Goal: Information Seeking & Learning: Compare options

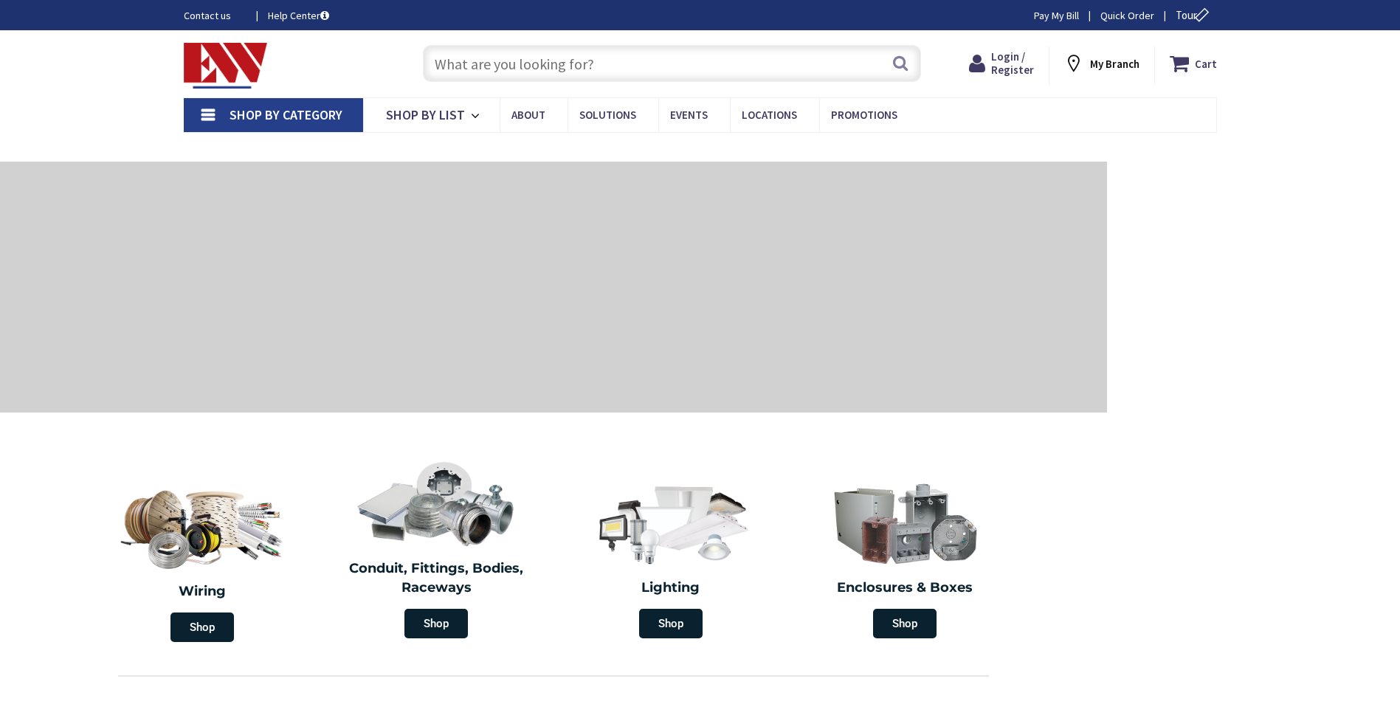
click at [312, 114] on span "Shop By Category" at bounding box center [286, 114] width 113 height 17
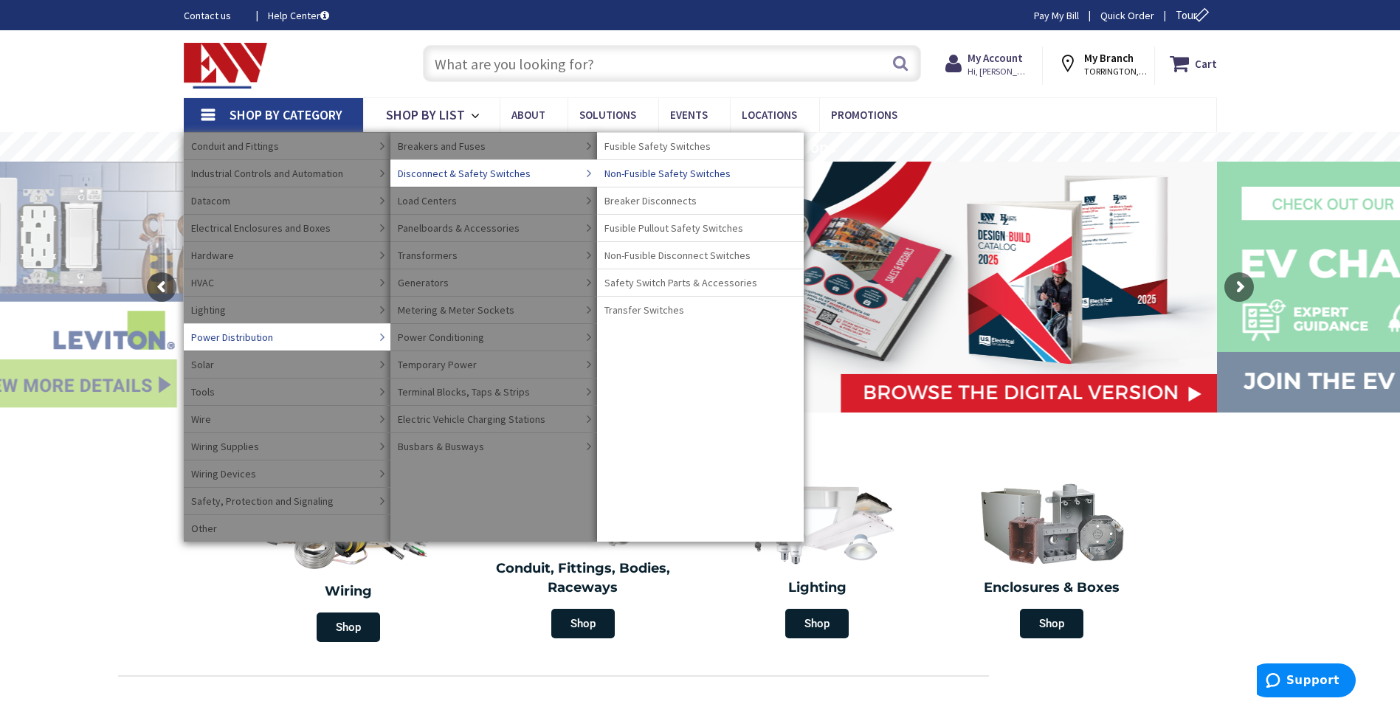
click at [656, 174] on span "Non-Fusible Safety Switches" at bounding box center [668, 173] width 126 height 15
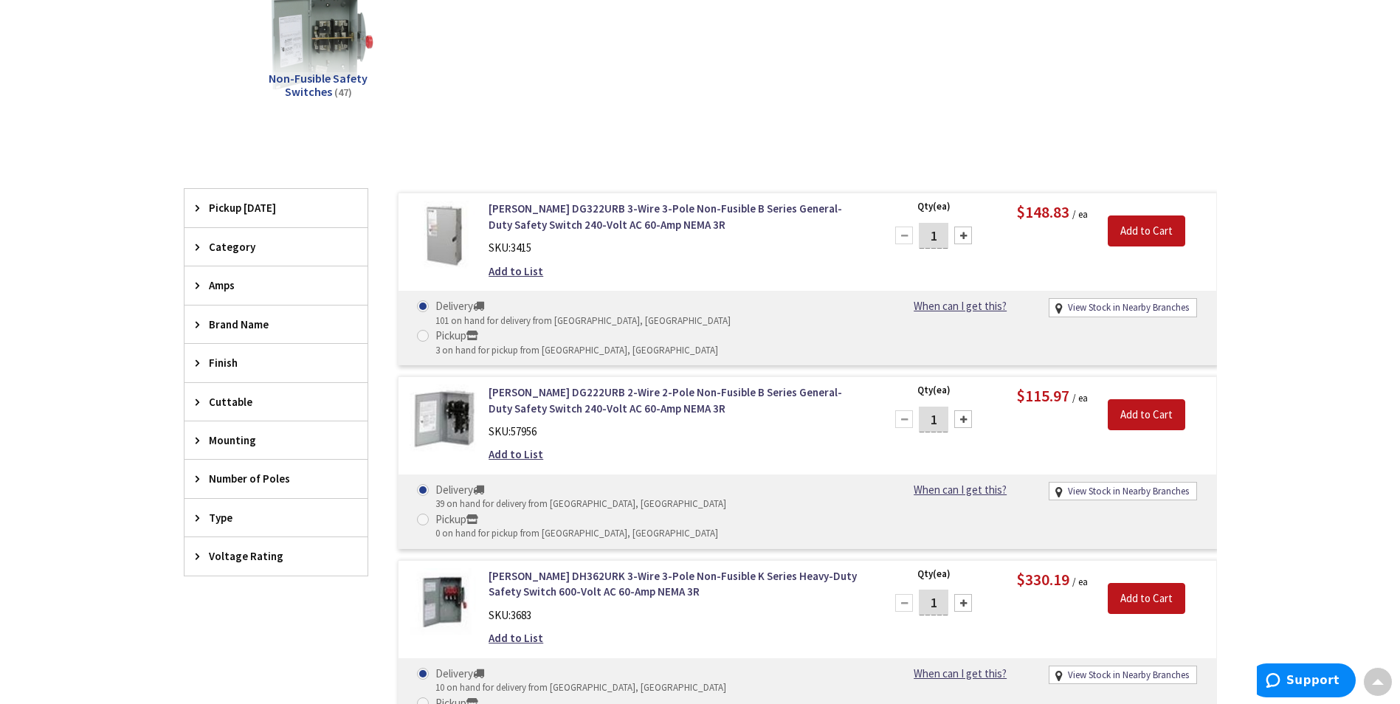
scroll to position [443, 0]
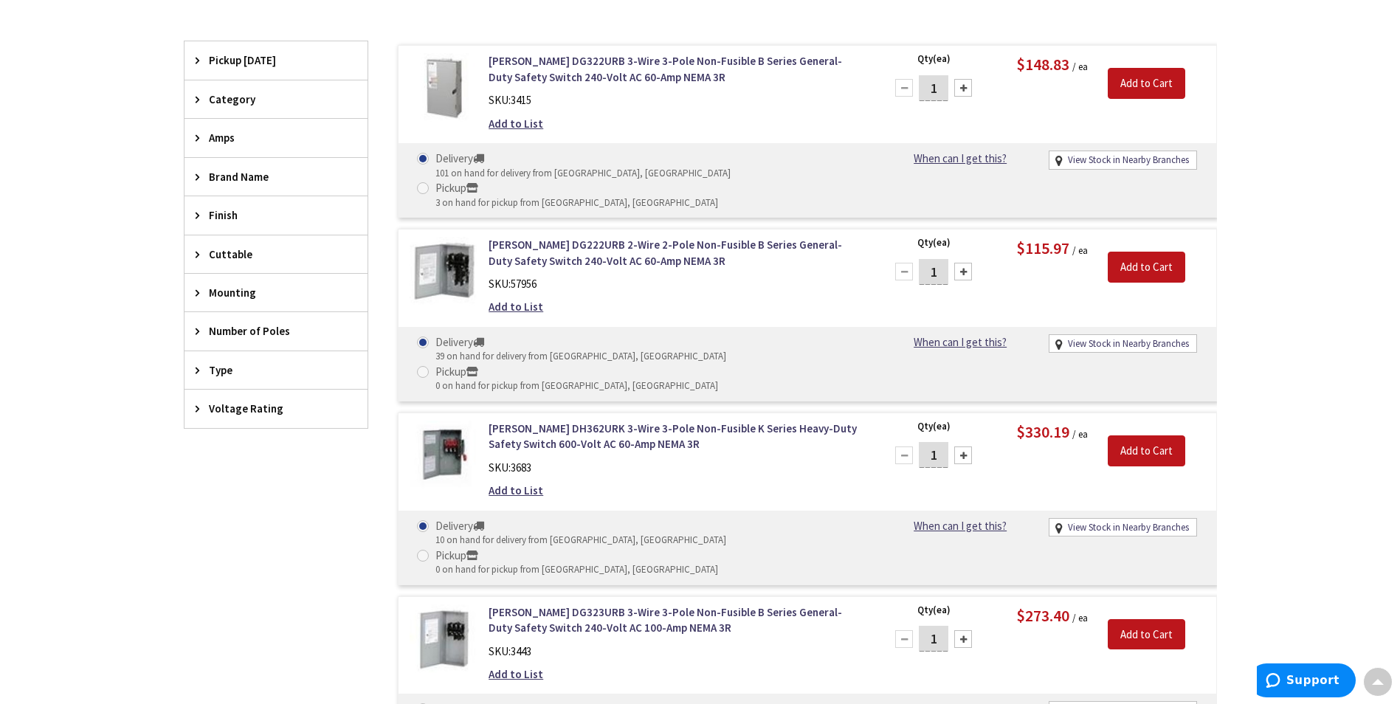
click at [263, 407] on span "Voltage Rating" at bounding box center [269, 409] width 120 height 16
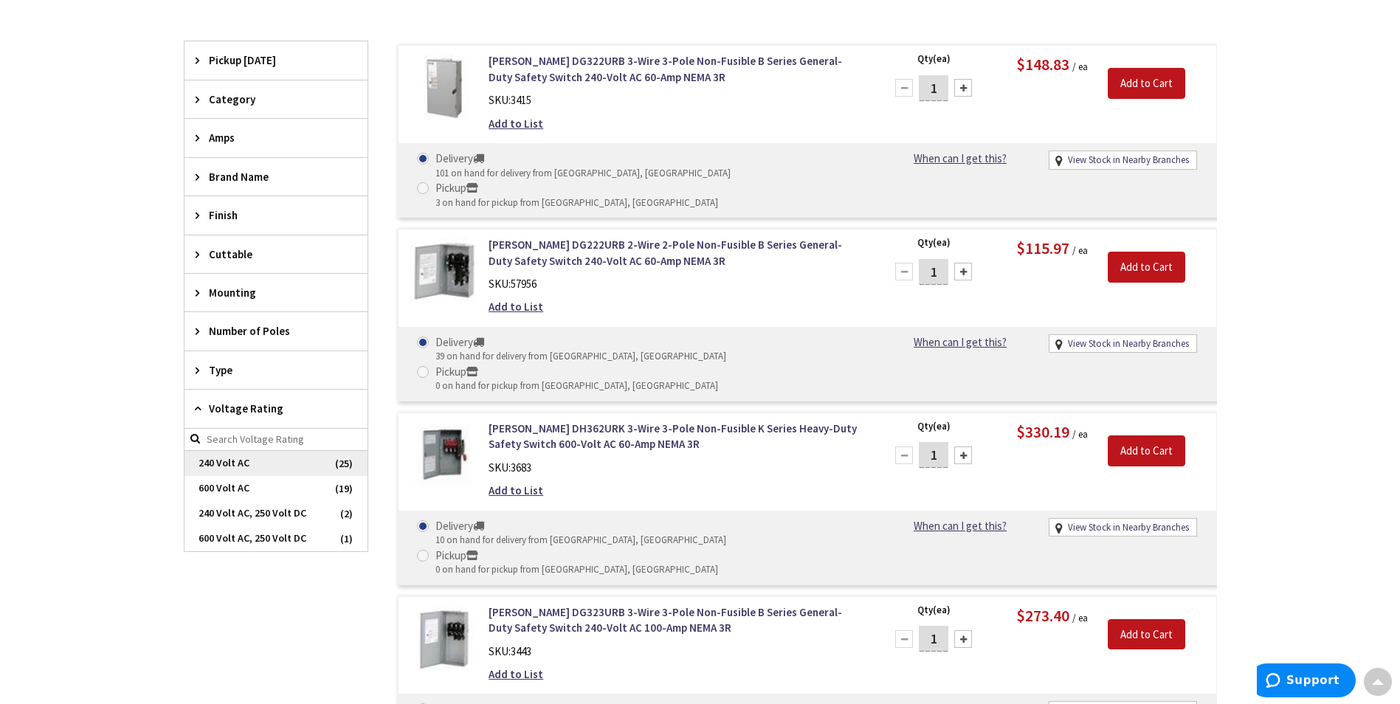
click at [260, 470] on span "240 Volt AC" at bounding box center [276, 463] width 183 height 25
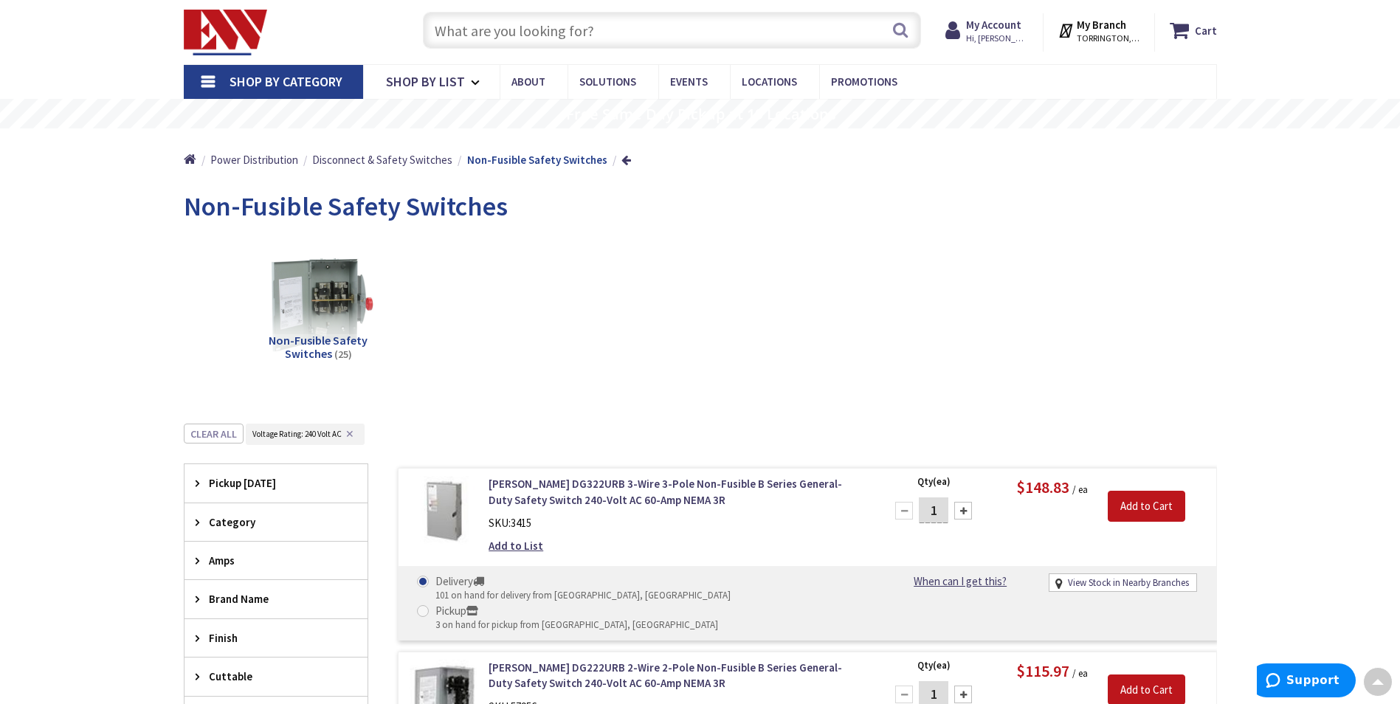
scroll to position [0, 0]
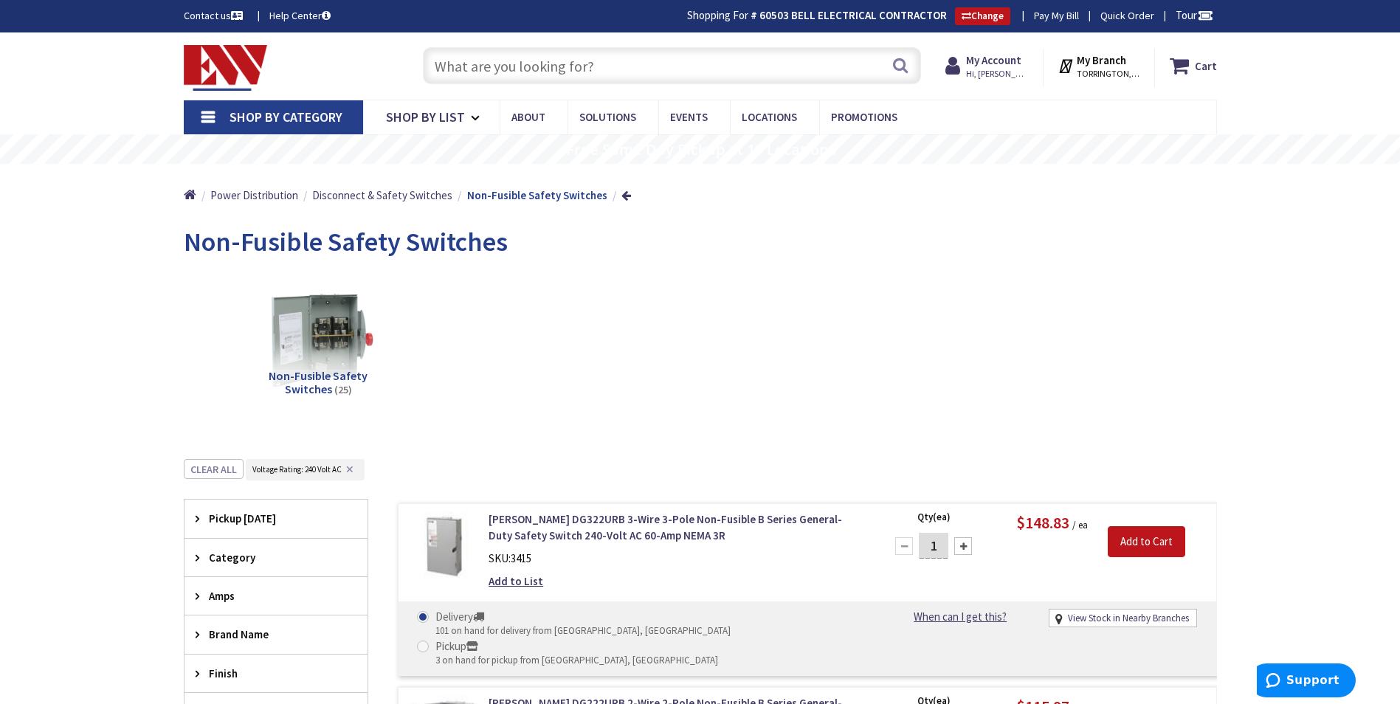
click at [236, 108] on link "Shop By Category" at bounding box center [273, 117] width 179 height 34
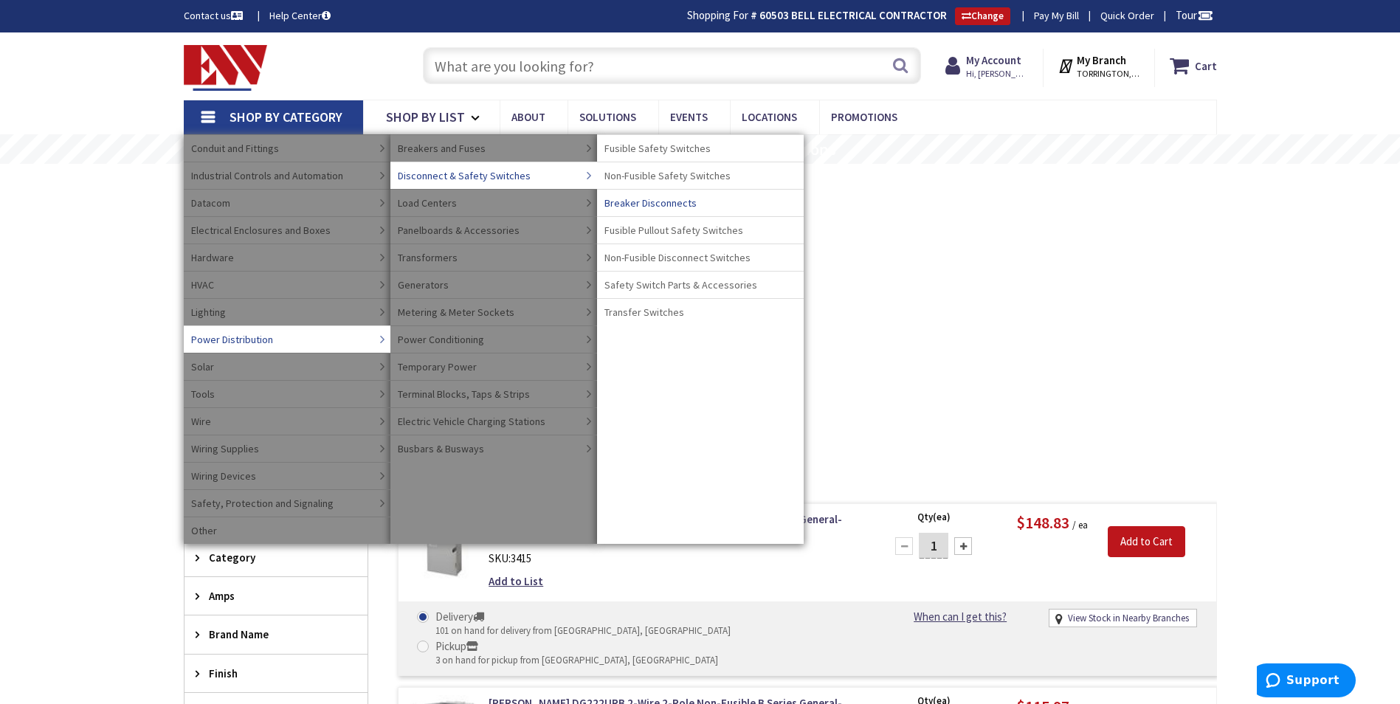
click at [654, 207] on span "Breaker Disconnects" at bounding box center [651, 203] width 92 height 15
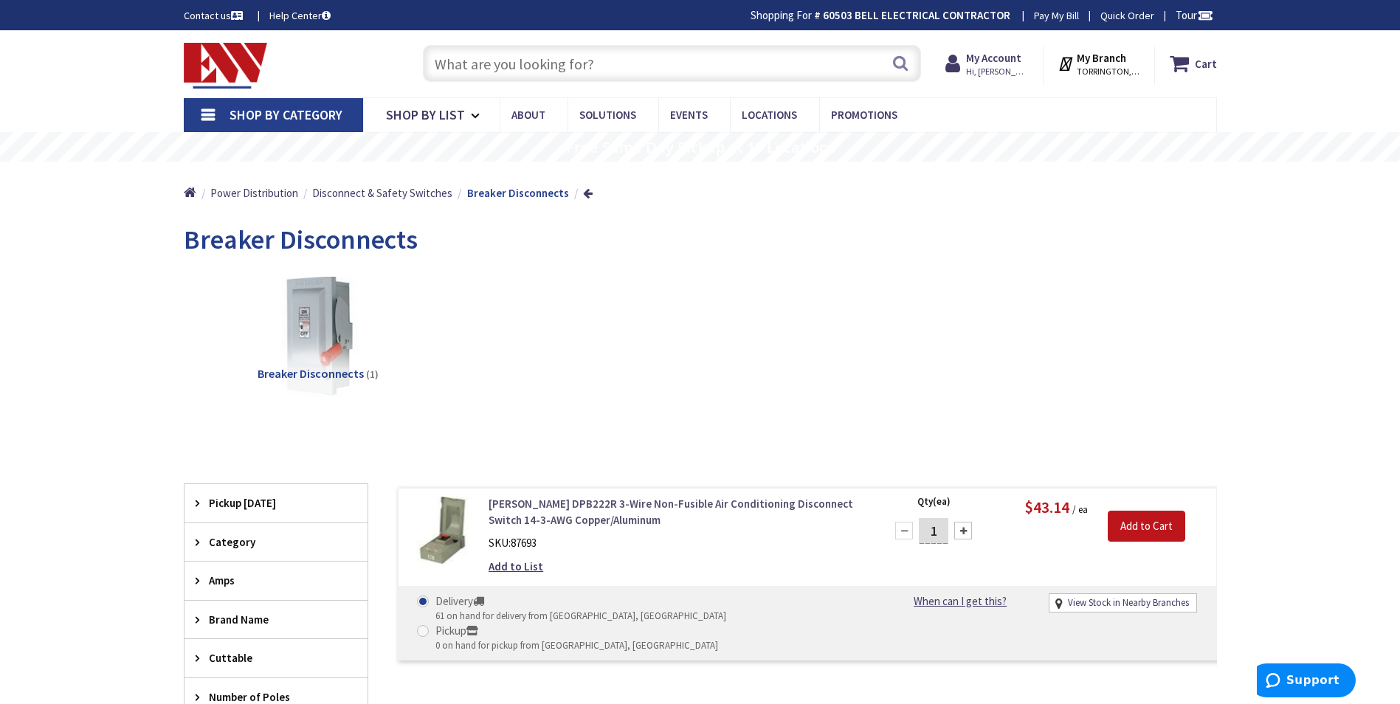
click at [587, 506] on link "Eaton DPB222R 3-Wire Non-Fusible Air Conditioning Disconnect Switch 14-3-AWG Co…" at bounding box center [677, 512] width 376 height 32
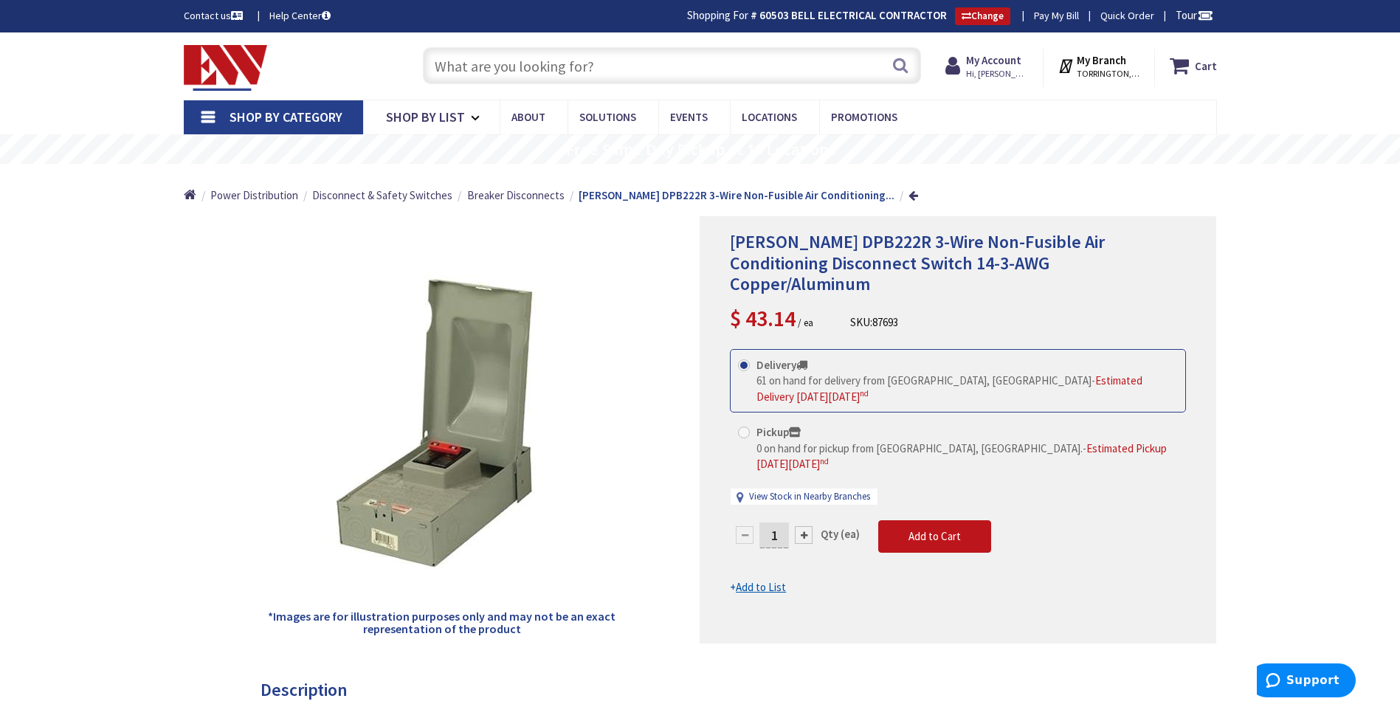
click at [260, 124] on span "Shop By Category" at bounding box center [286, 117] width 113 height 17
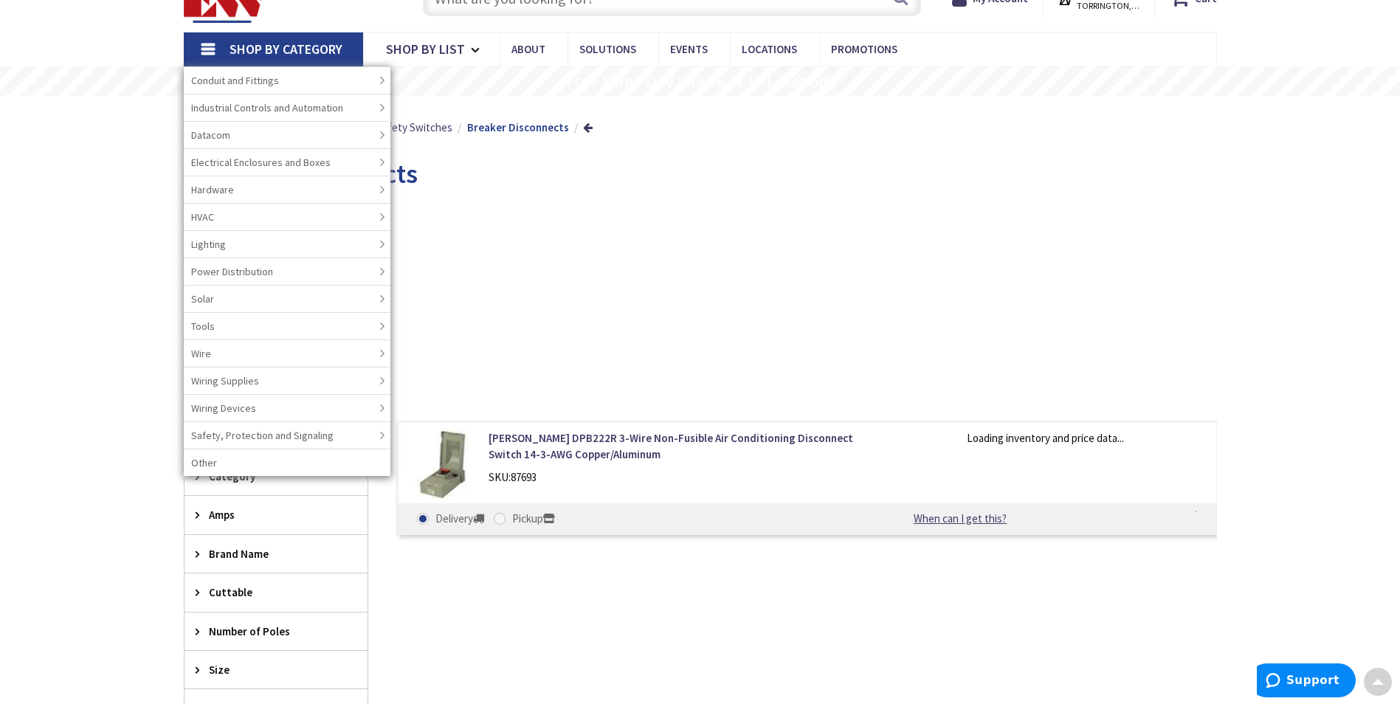
scroll to position [27, 0]
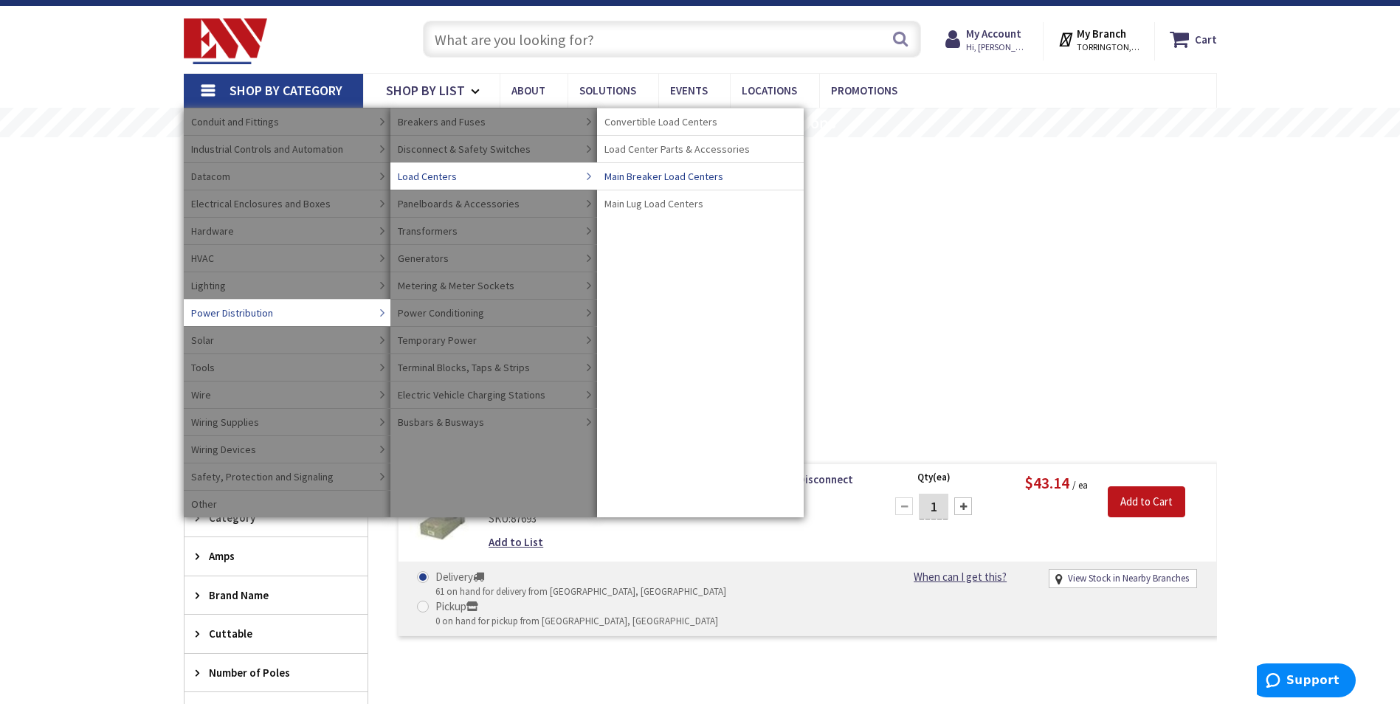
click at [644, 180] on span "Main Breaker Load Centers" at bounding box center [664, 176] width 119 height 15
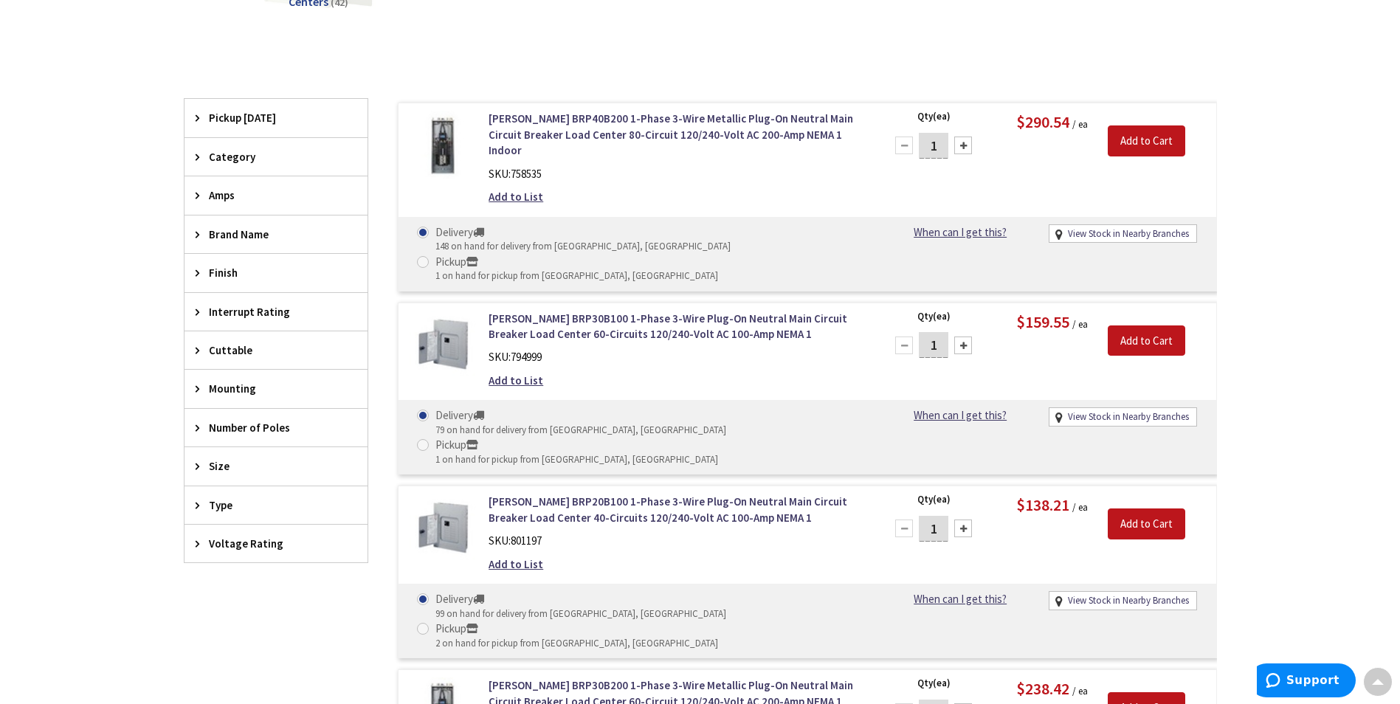
scroll to position [295, 0]
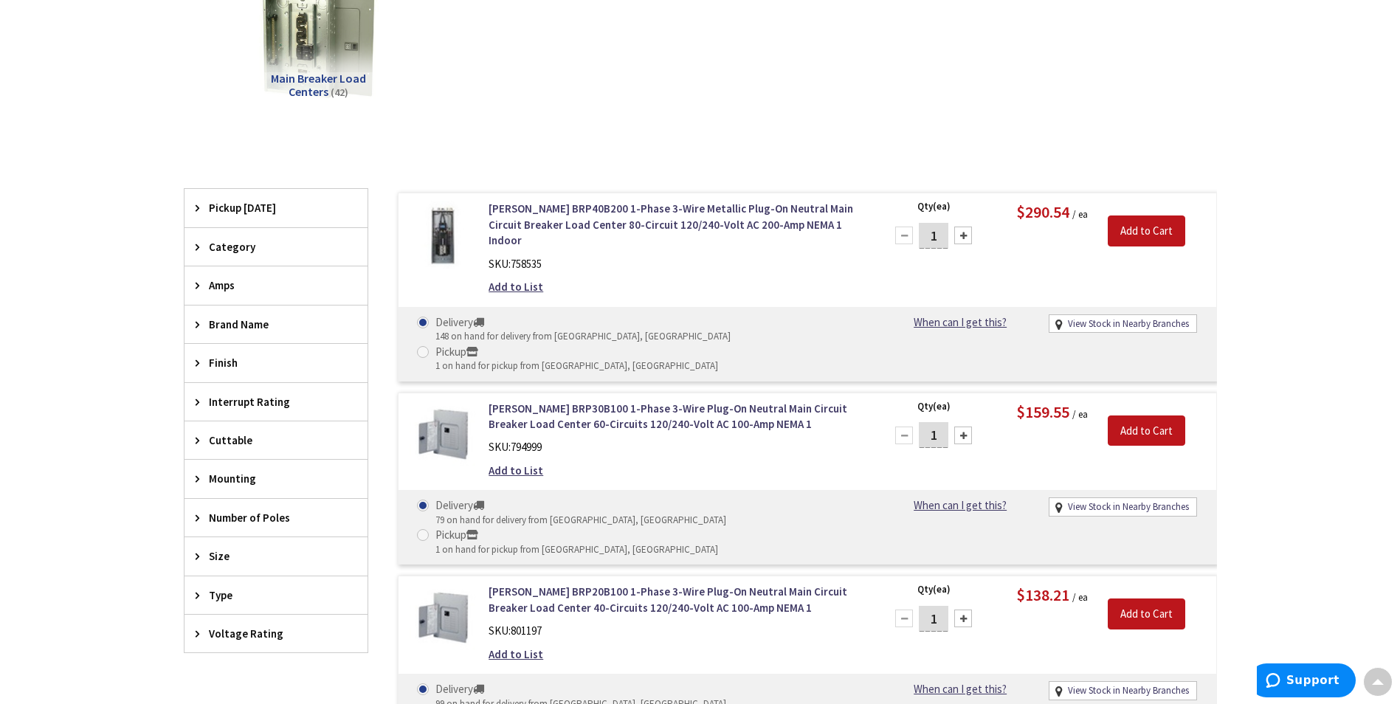
click at [224, 283] on span "Amps" at bounding box center [269, 286] width 120 height 16
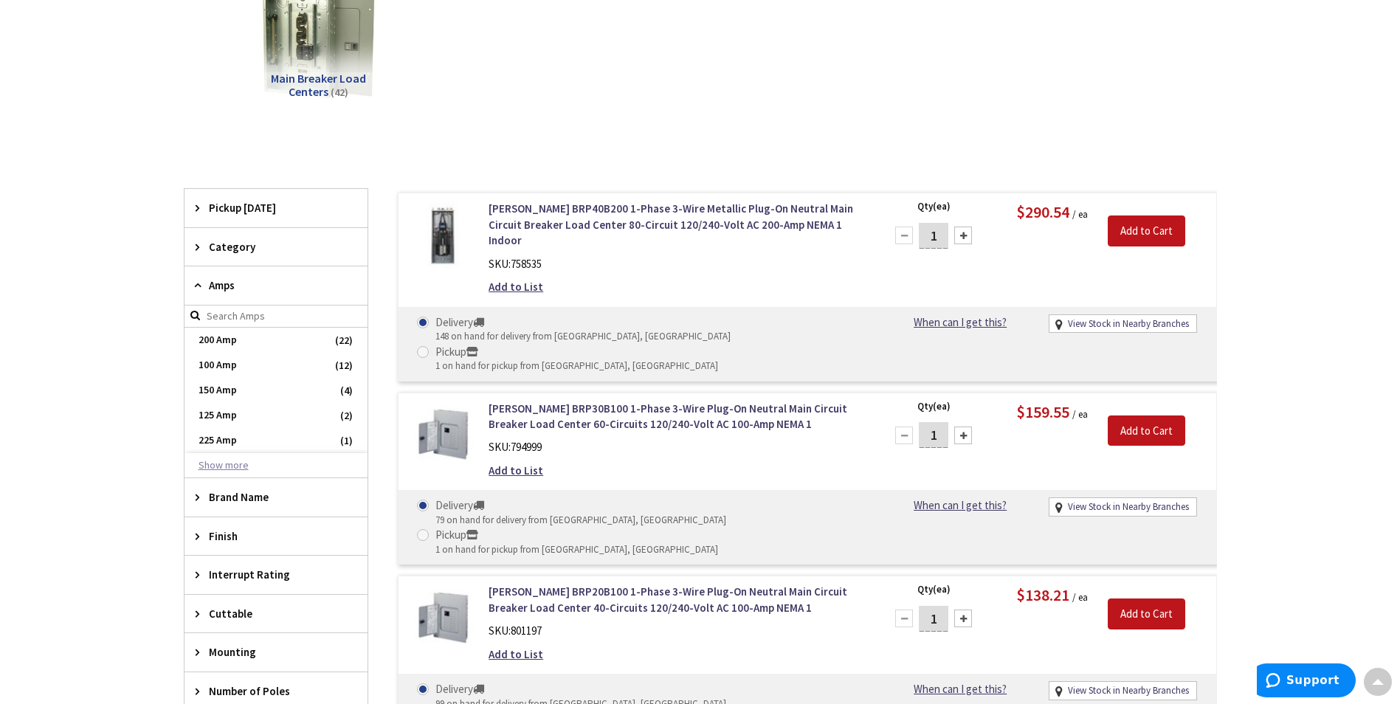
click at [232, 461] on button "Show more" at bounding box center [276, 465] width 183 height 25
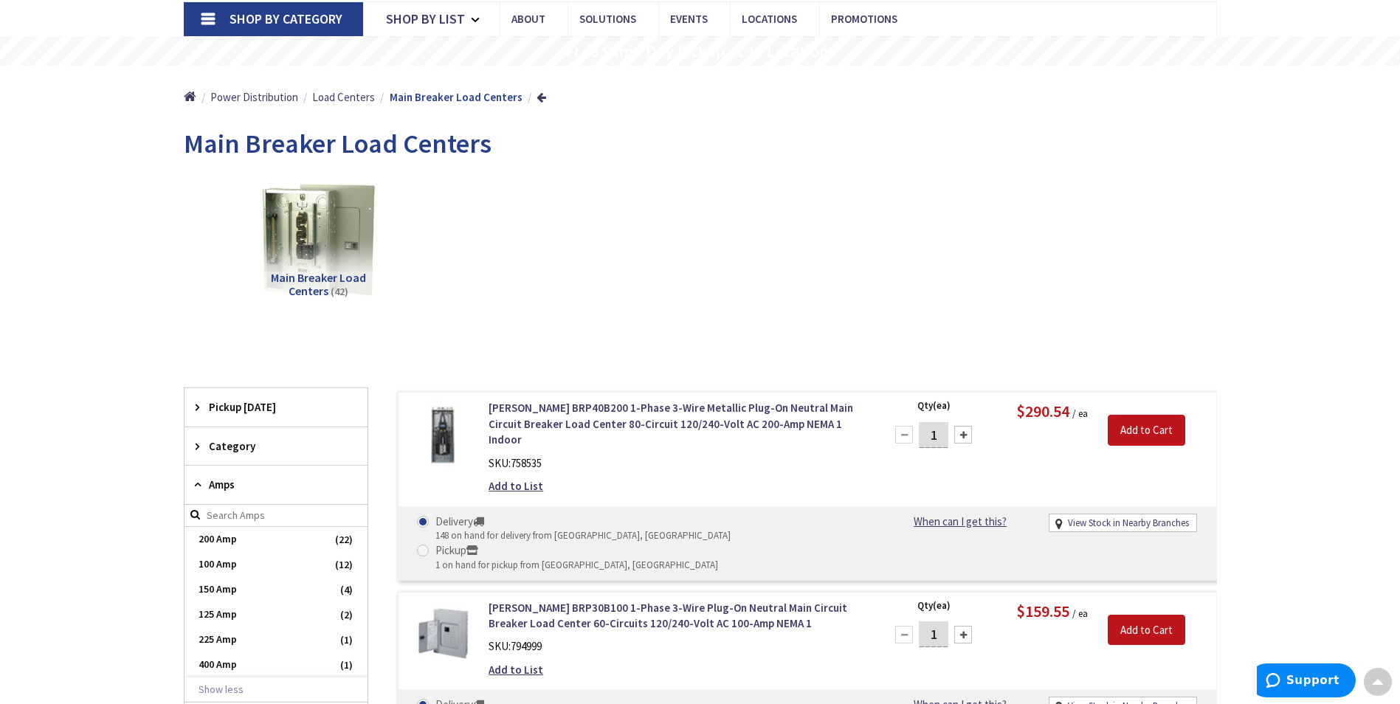
scroll to position [0, 0]
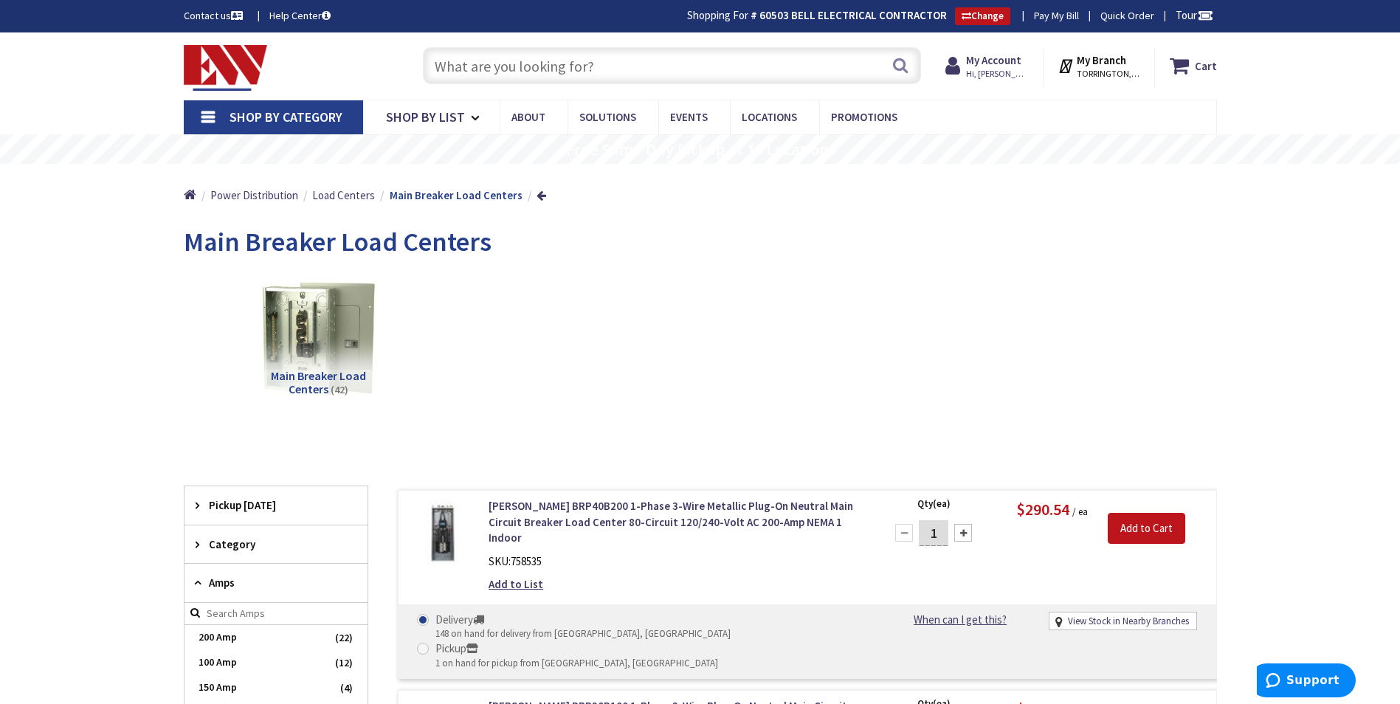
click at [520, 69] on input "text" at bounding box center [672, 65] width 498 height 37
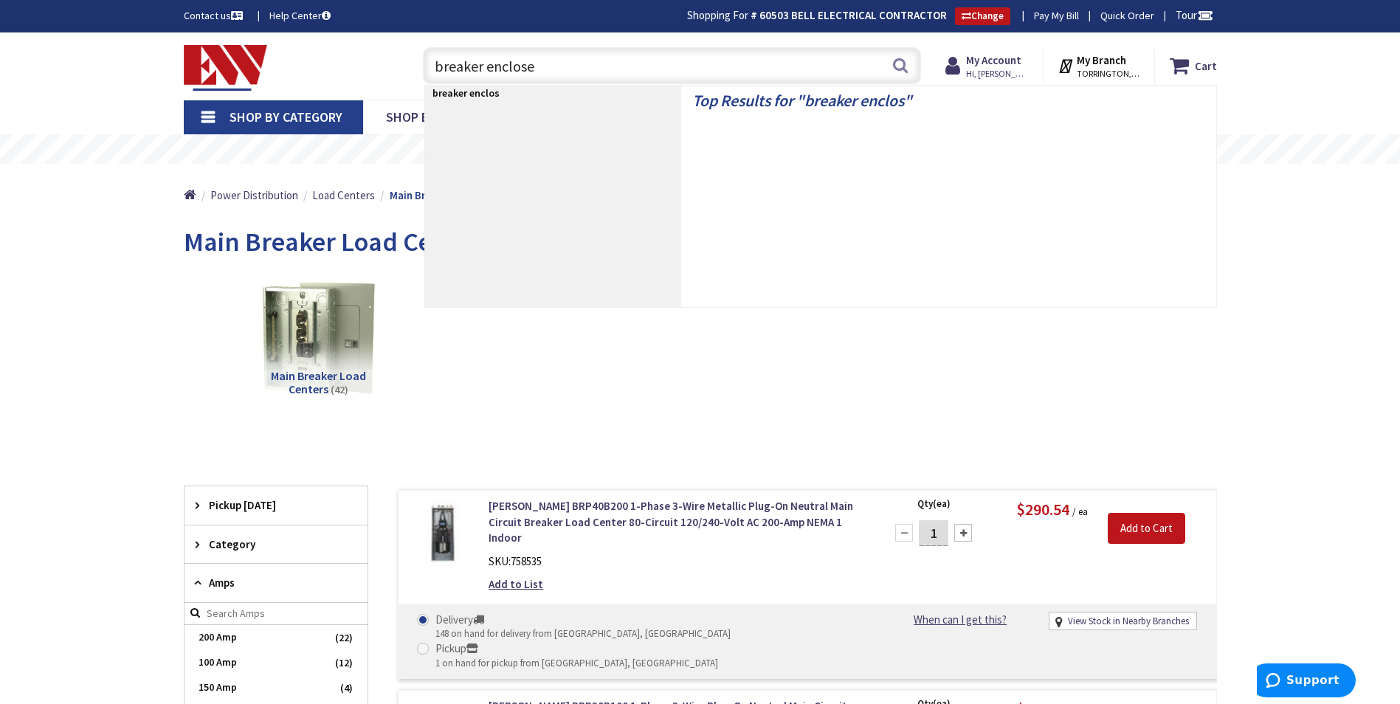
type input "breaker encloser"
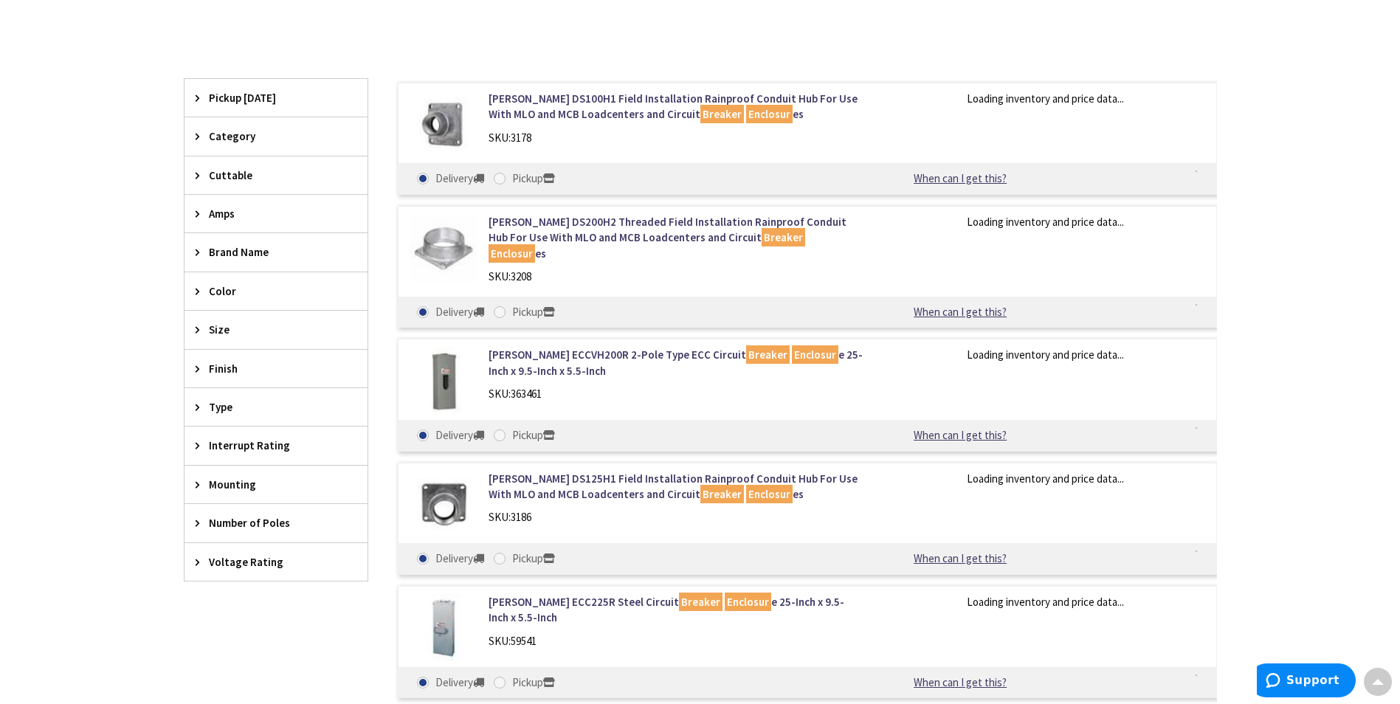
scroll to position [445, 0]
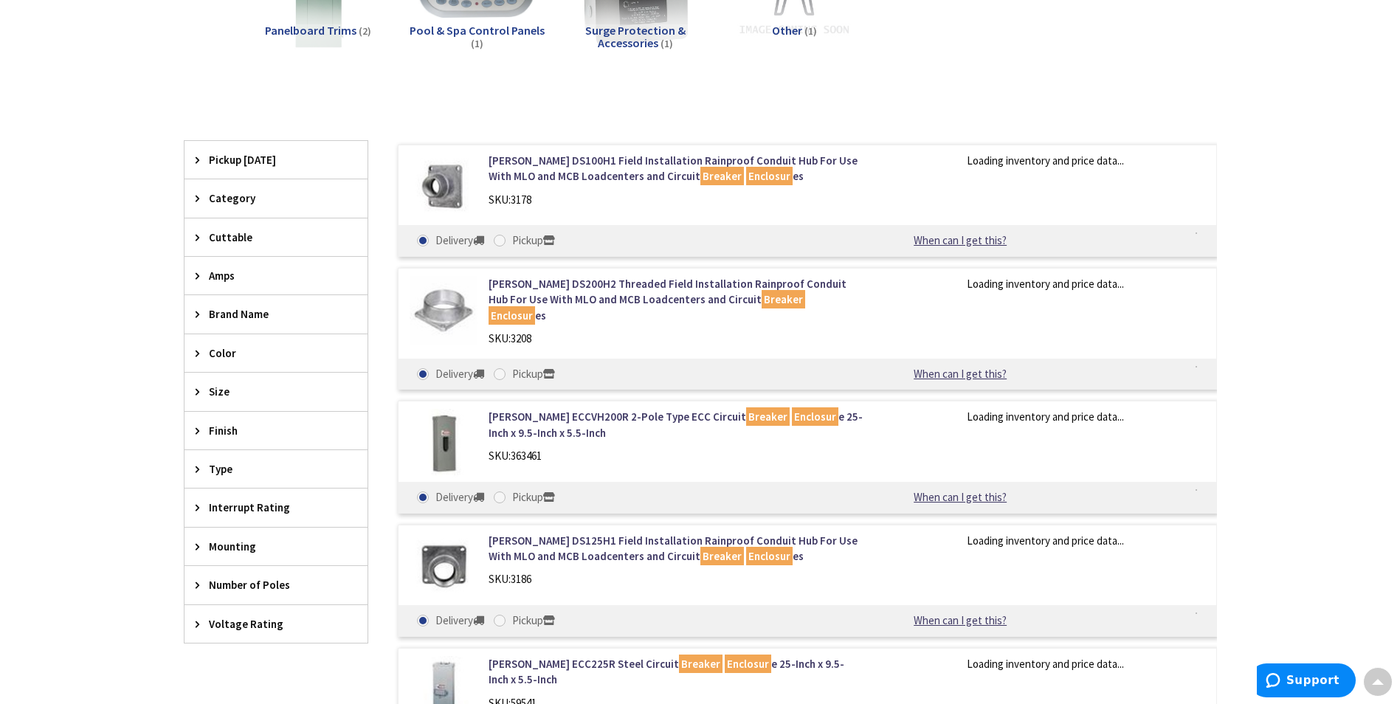
click at [224, 276] on span "Amps" at bounding box center [269, 276] width 120 height 16
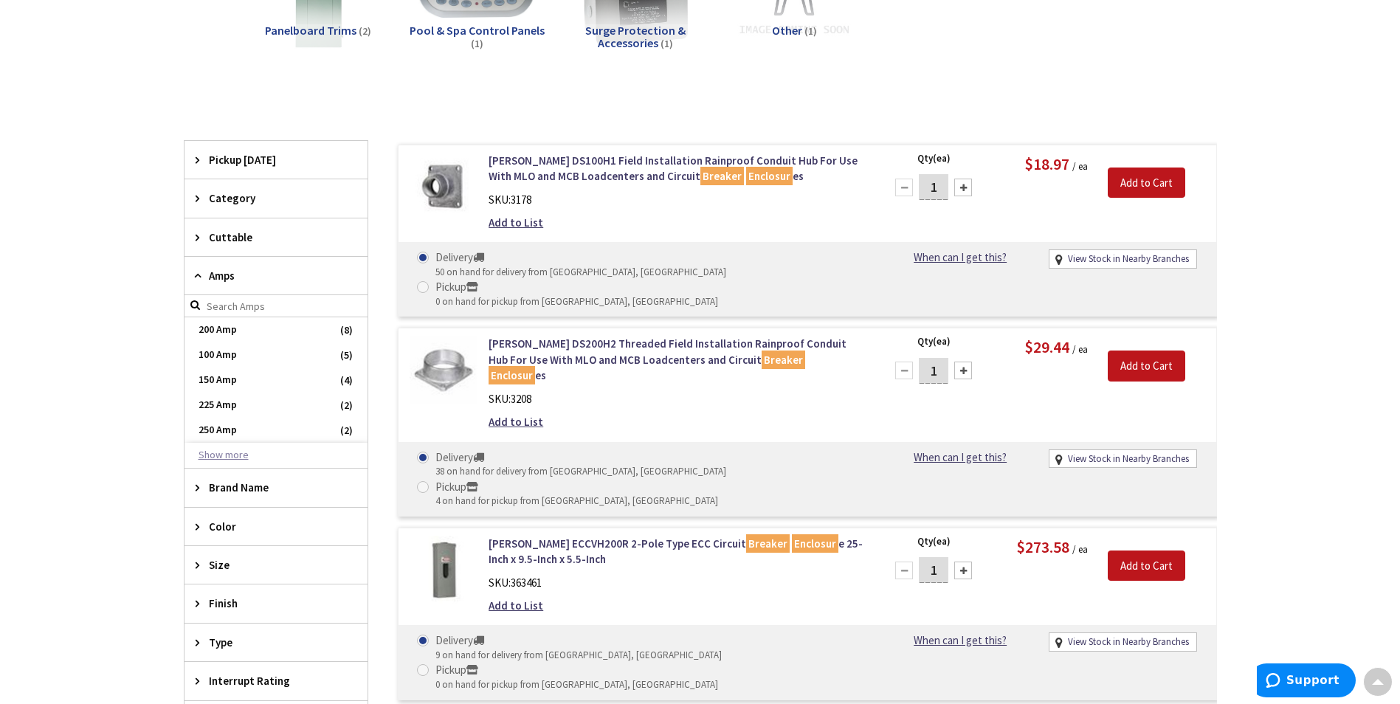
click at [221, 451] on button "Show more" at bounding box center [276, 455] width 183 height 25
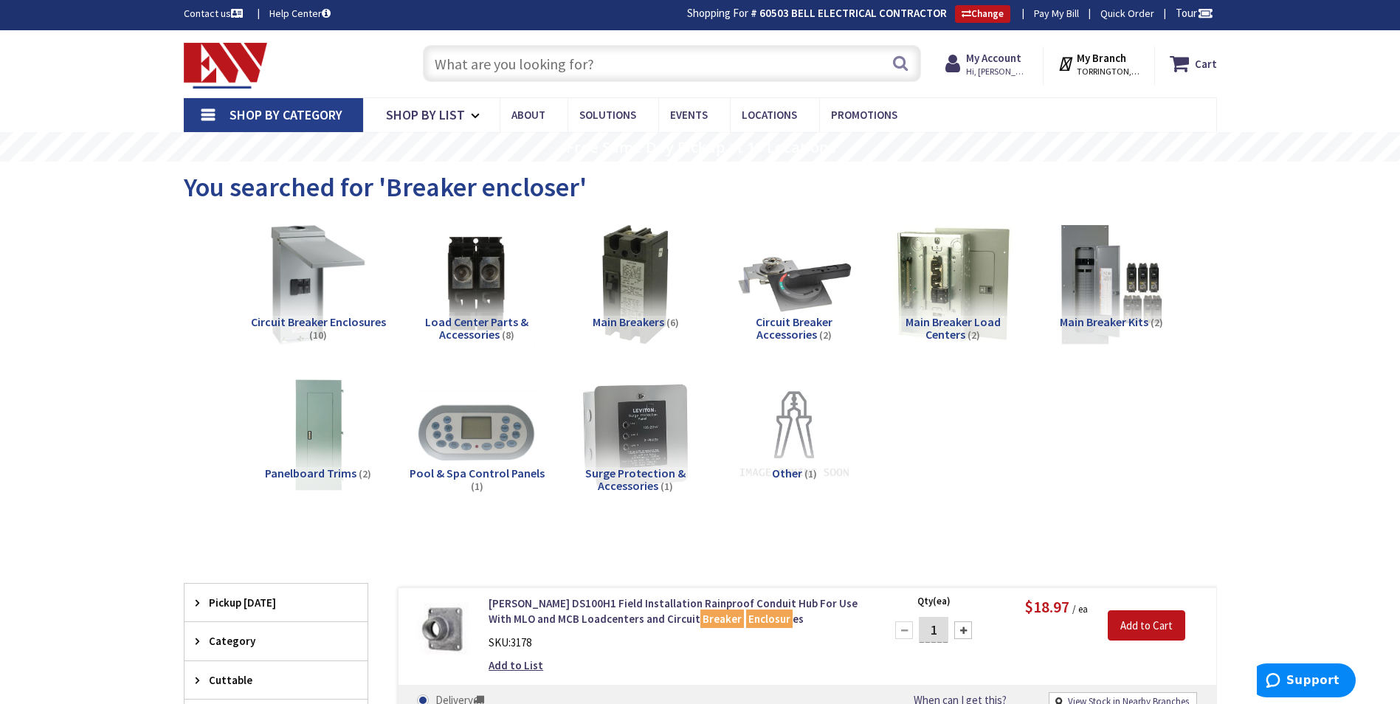
click at [292, 117] on span "Shop By Category" at bounding box center [286, 114] width 113 height 17
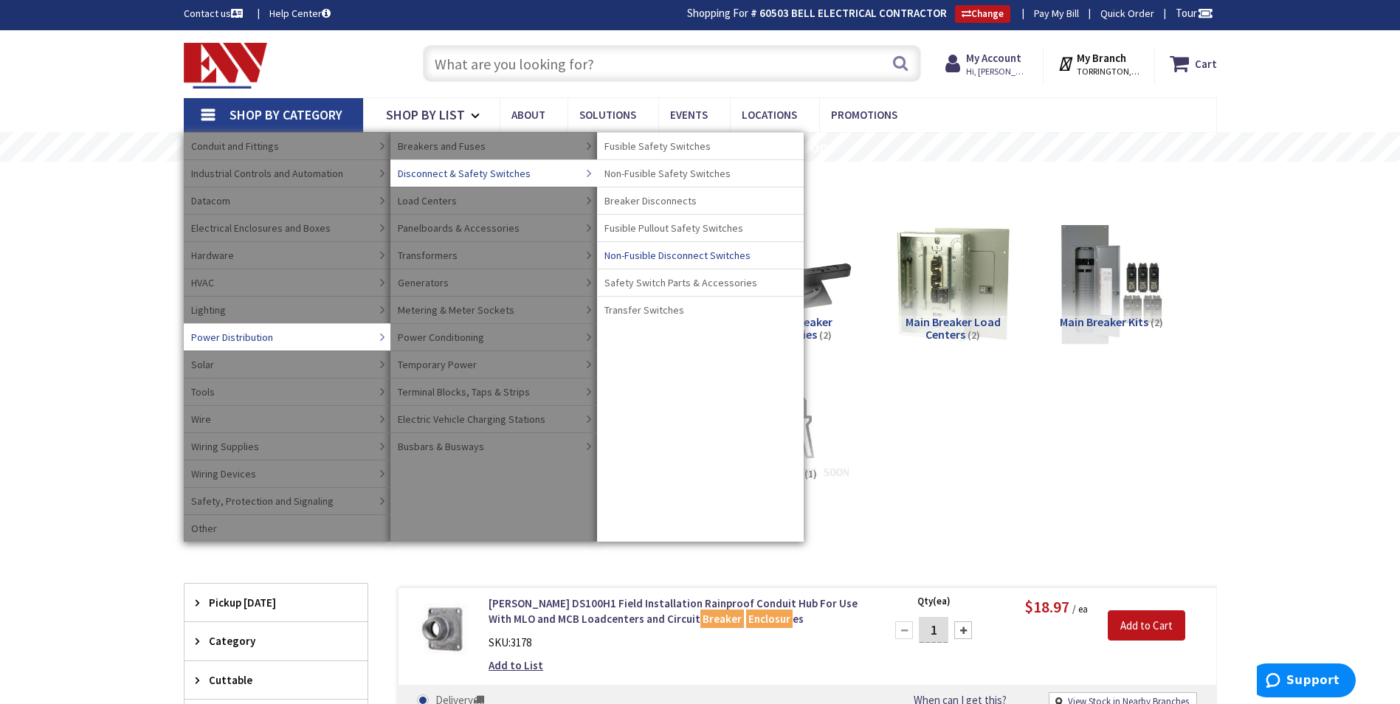
click at [667, 254] on span "Non-Fusible Disconnect Switches" at bounding box center [678, 255] width 146 height 15
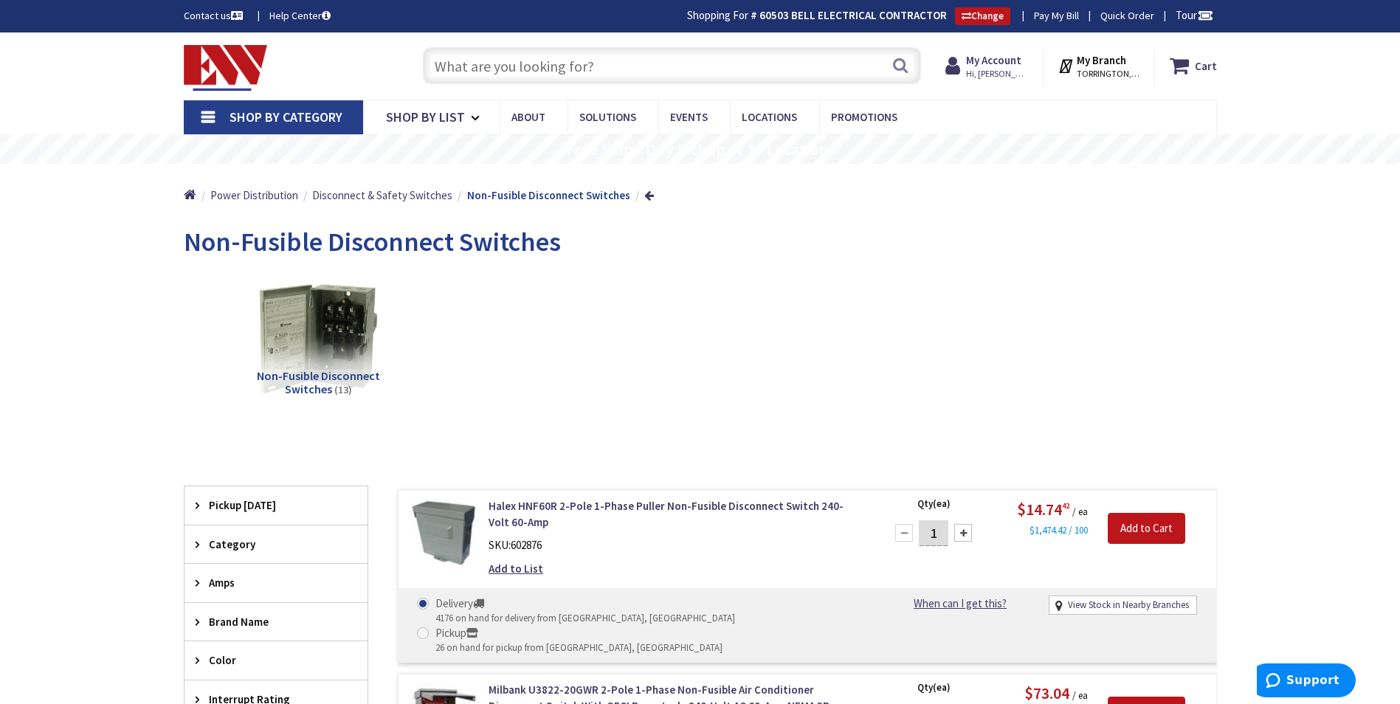
click at [228, 112] on link "Shop By Category" at bounding box center [273, 117] width 179 height 34
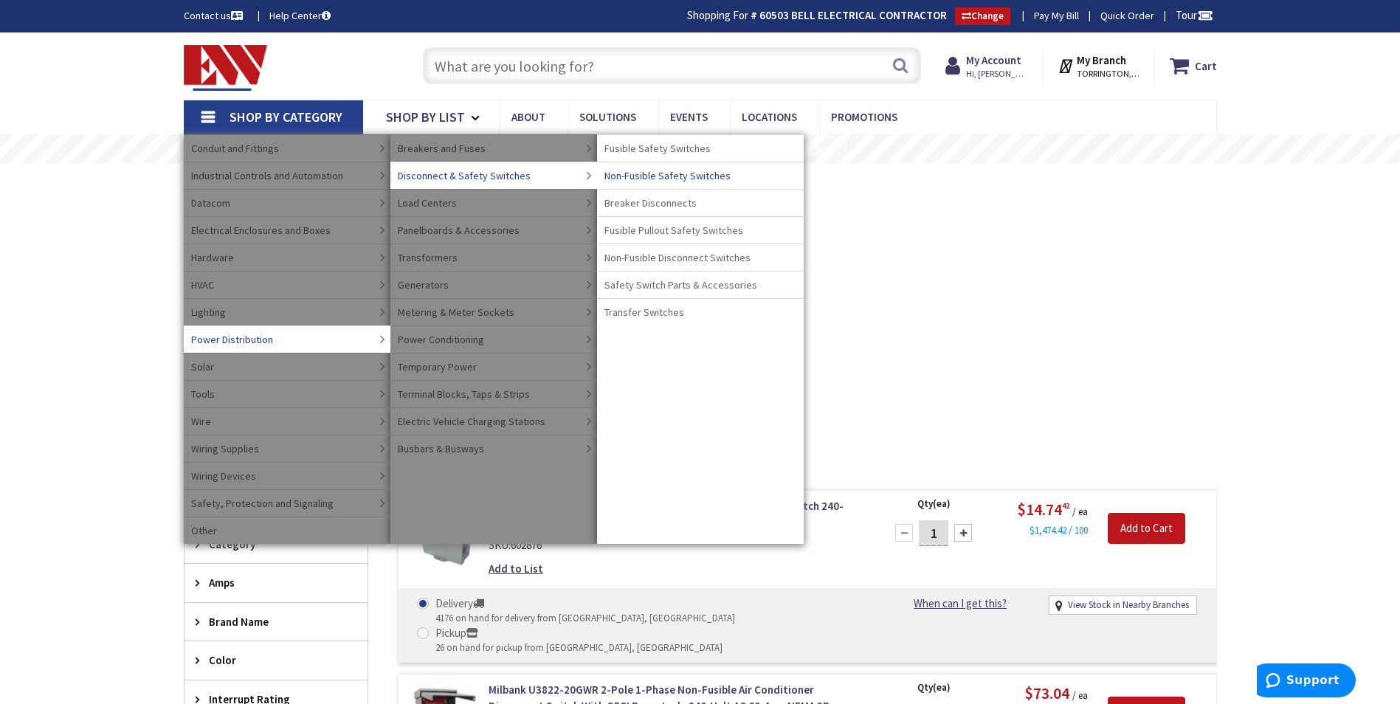
click at [660, 178] on span "Non-Fusible Safety Switches" at bounding box center [668, 175] width 126 height 15
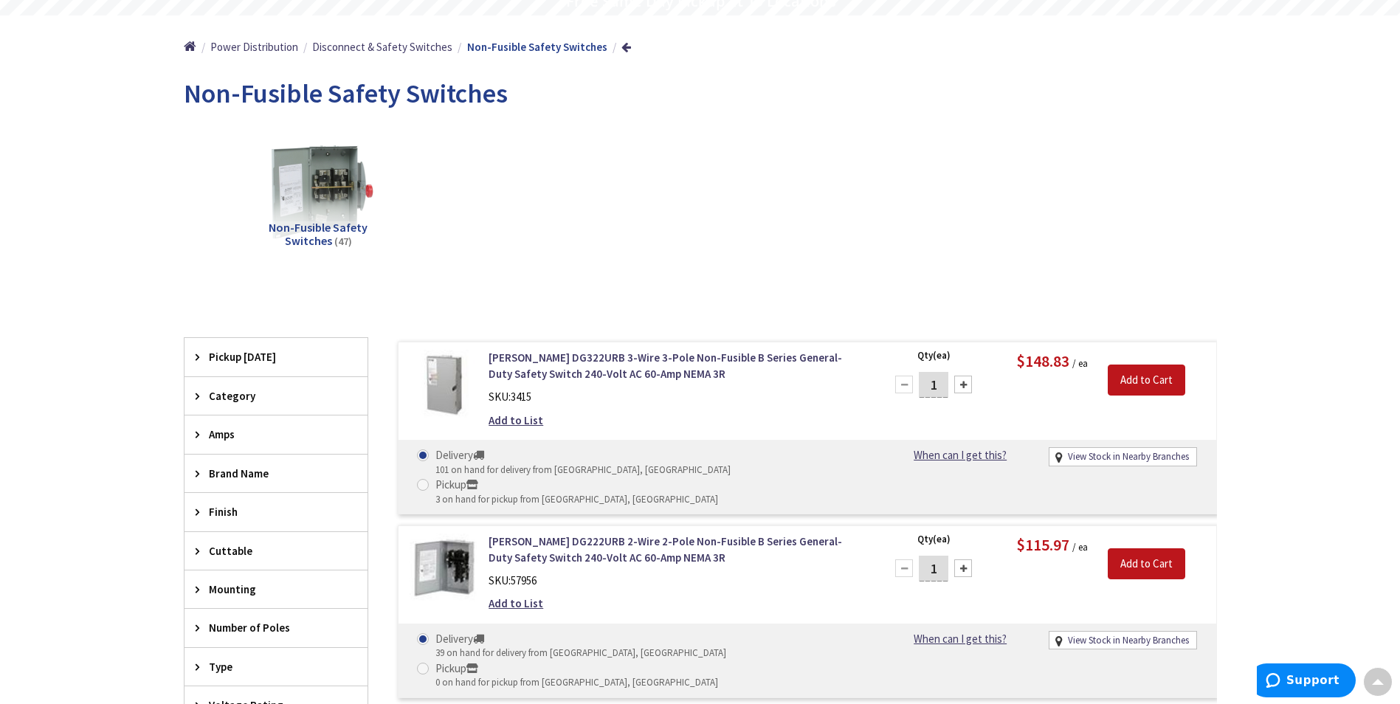
scroll to position [2, 0]
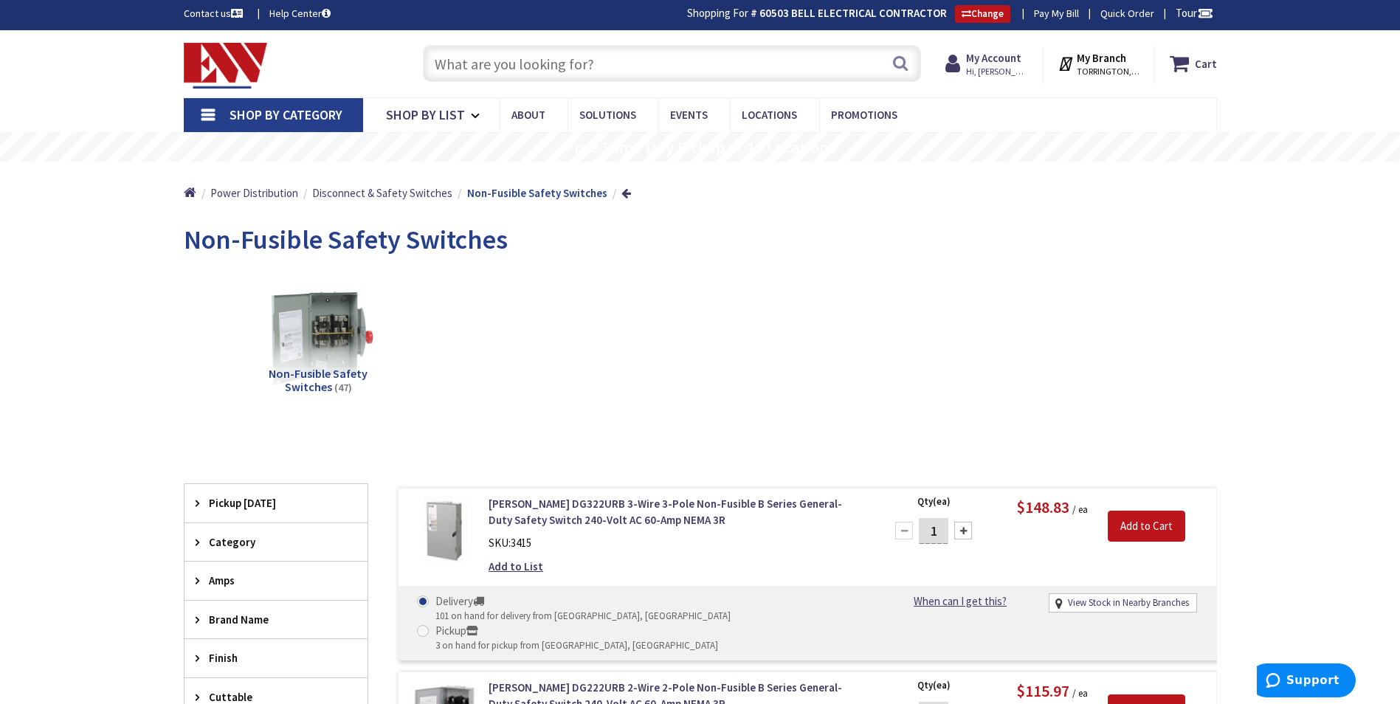
click at [242, 121] on span "Shop By Category" at bounding box center [286, 114] width 113 height 17
